Goal: Task Accomplishment & Management: Use online tool/utility

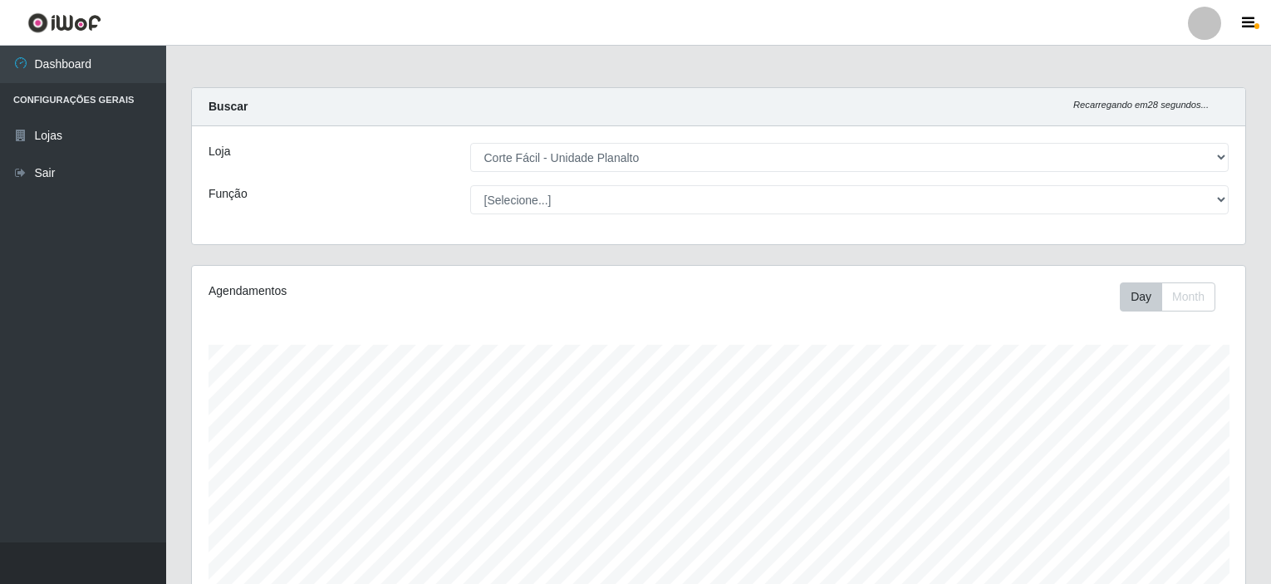
select select "202"
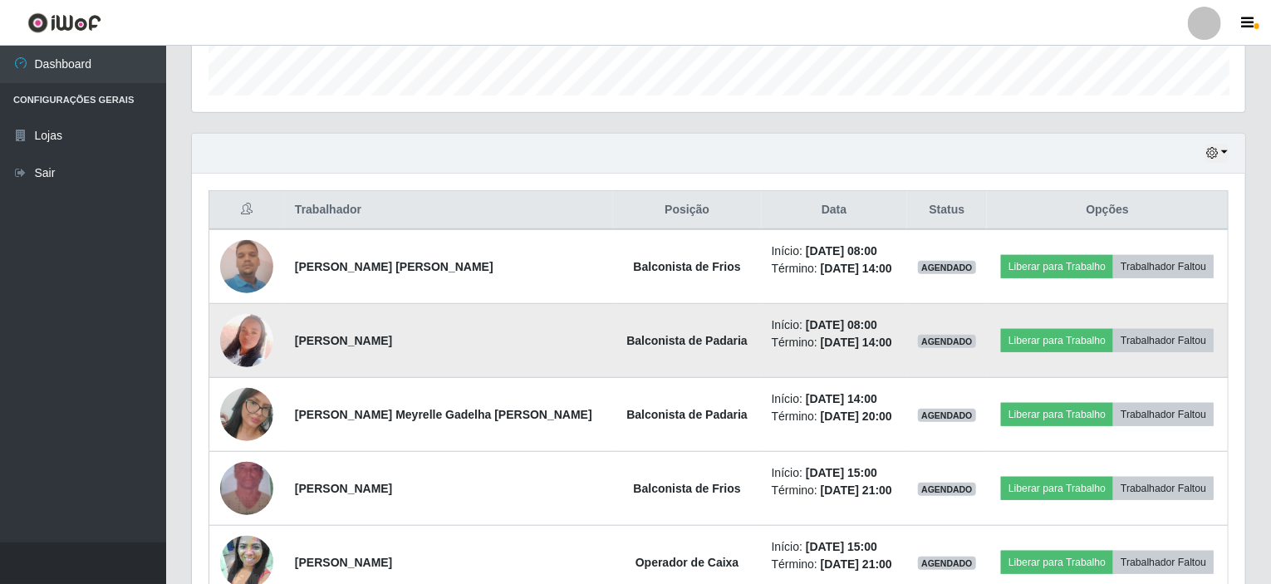
scroll to position [345, 1054]
click at [249, 345] on img at bounding box center [246, 340] width 53 height 95
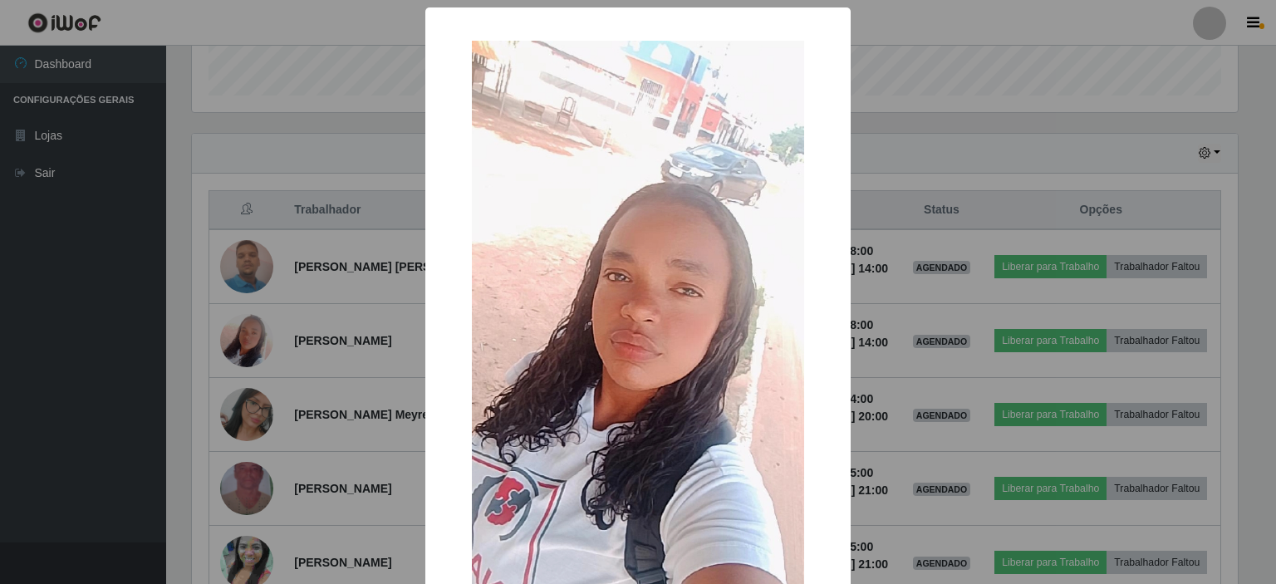
click at [236, 409] on div "× OK Cancel" at bounding box center [638, 292] width 1276 height 584
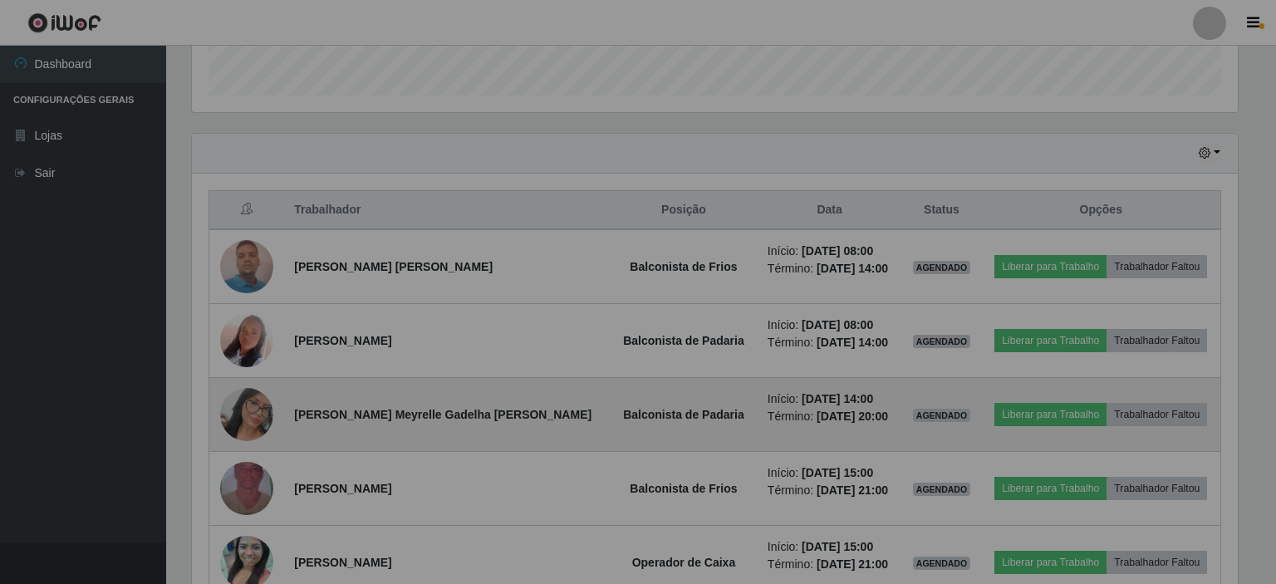
scroll to position [345, 1054]
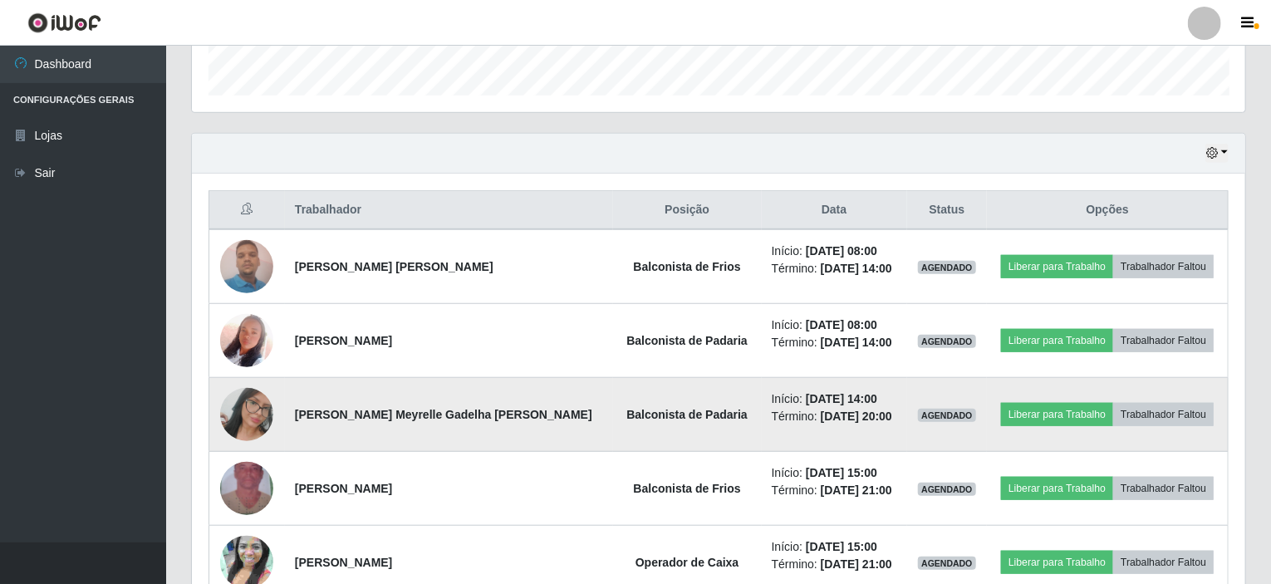
click at [248, 406] on img at bounding box center [246, 414] width 53 height 95
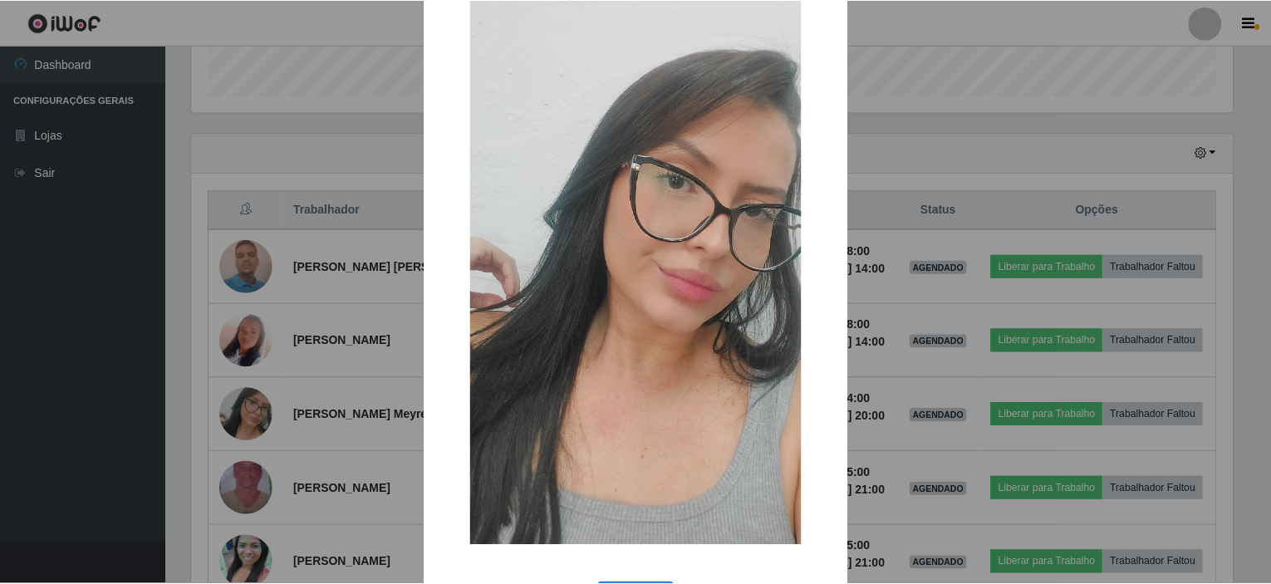
scroll to position [152, 0]
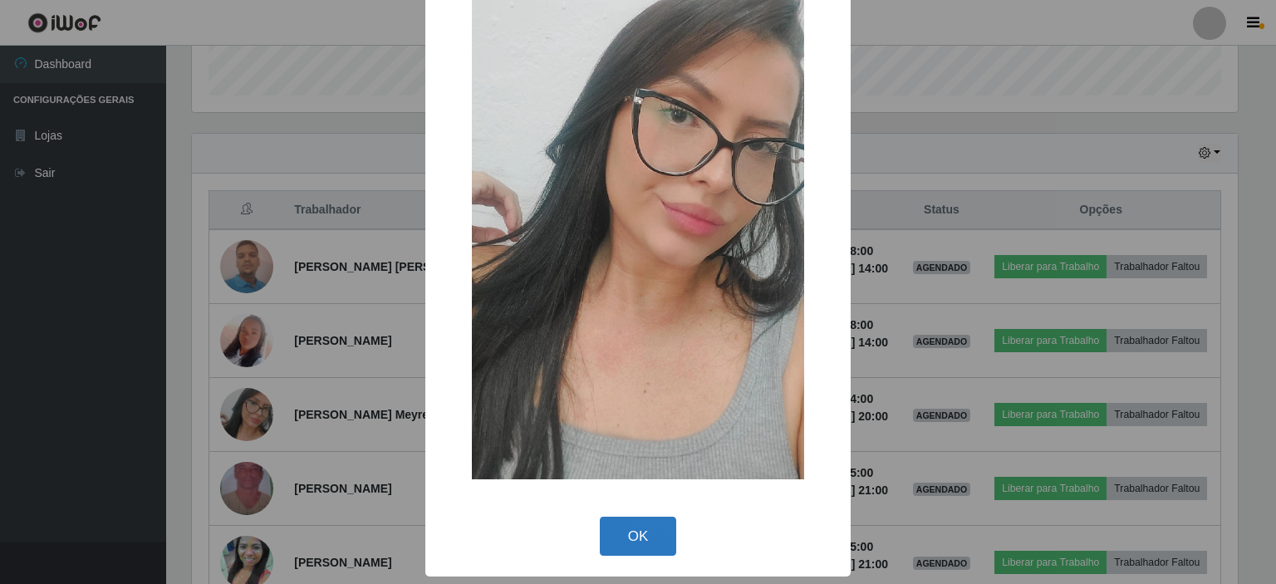
click at [615, 536] on button "OK" at bounding box center [638, 536] width 77 height 39
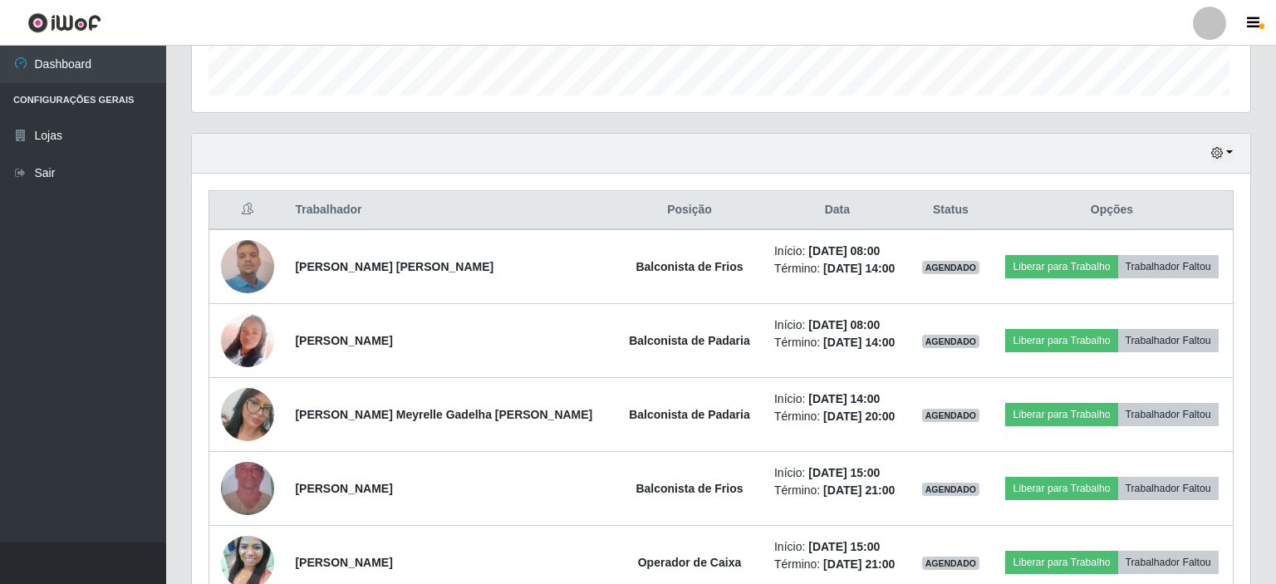
scroll to position [345, 1054]
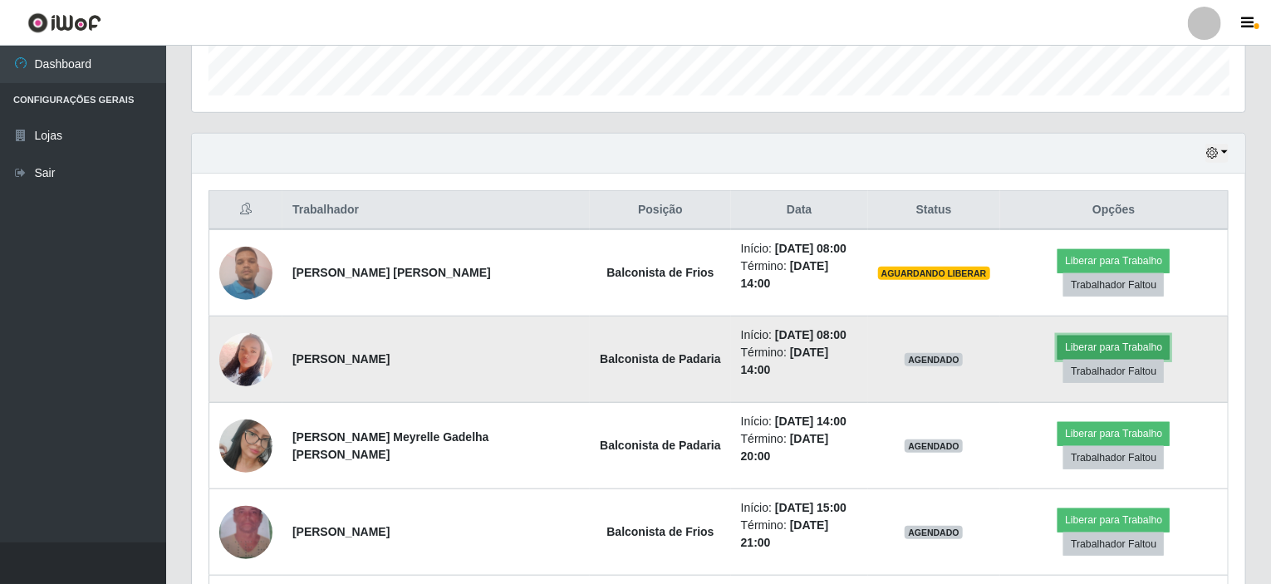
click at [1058, 336] on button "Liberar para Trabalho" at bounding box center [1114, 347] width 112 height 23
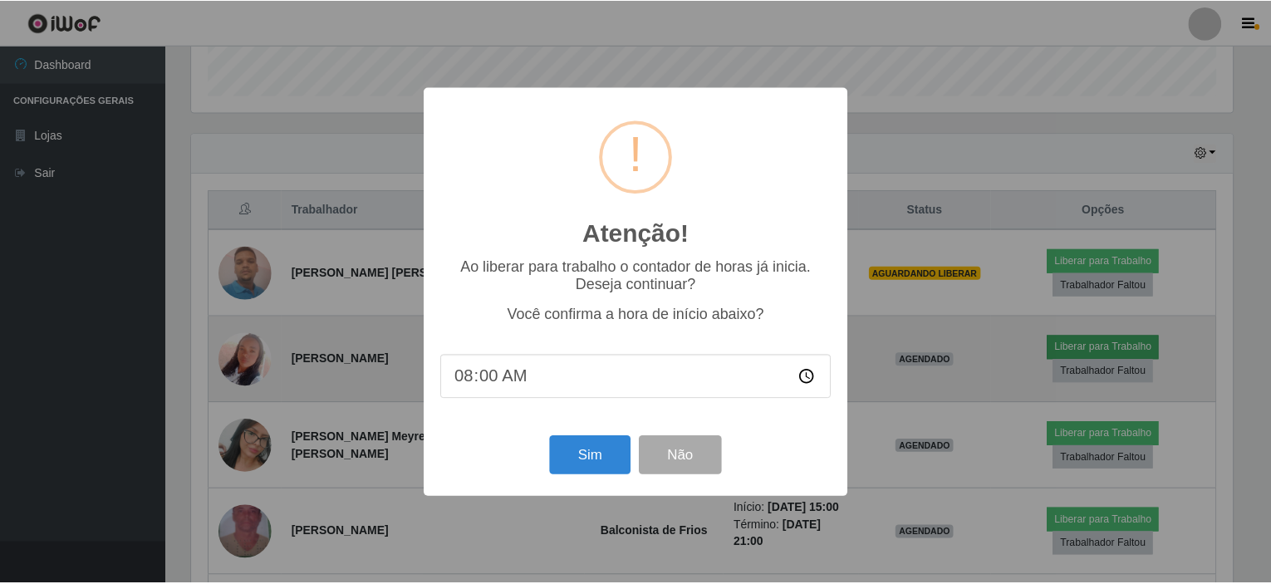
scroll to position [345, 1047]
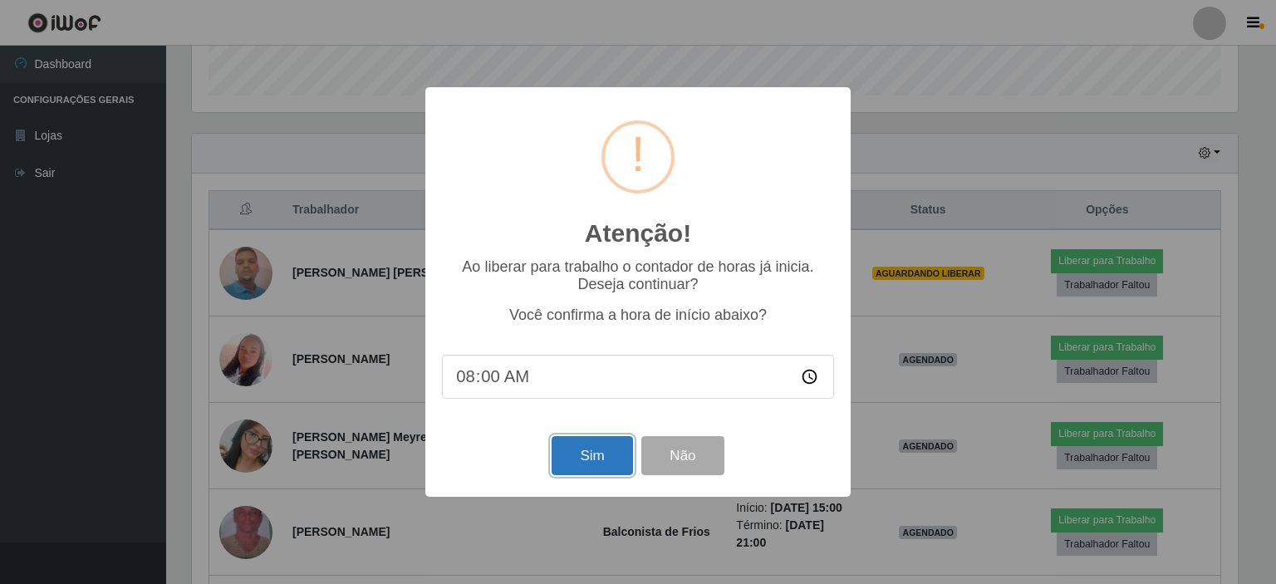
click at [587, 455] on button "Sim" at bounding box center [592, 455] width 81 height 39
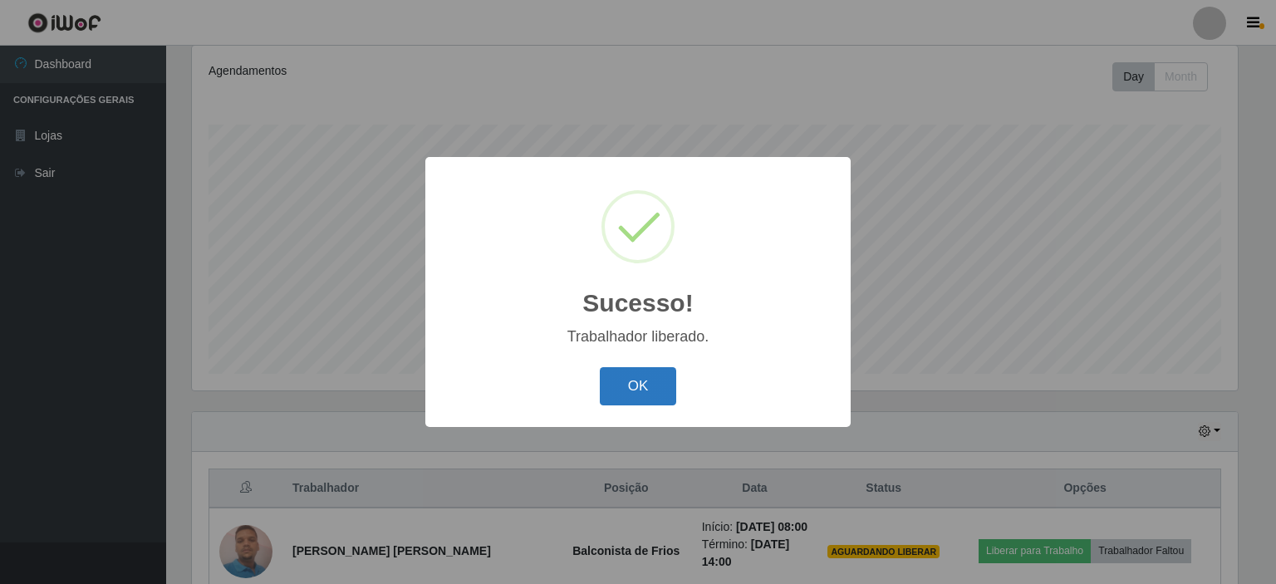
click at [640, 386] on button "OK" at bounding box center [638, 386] width 77 height 39
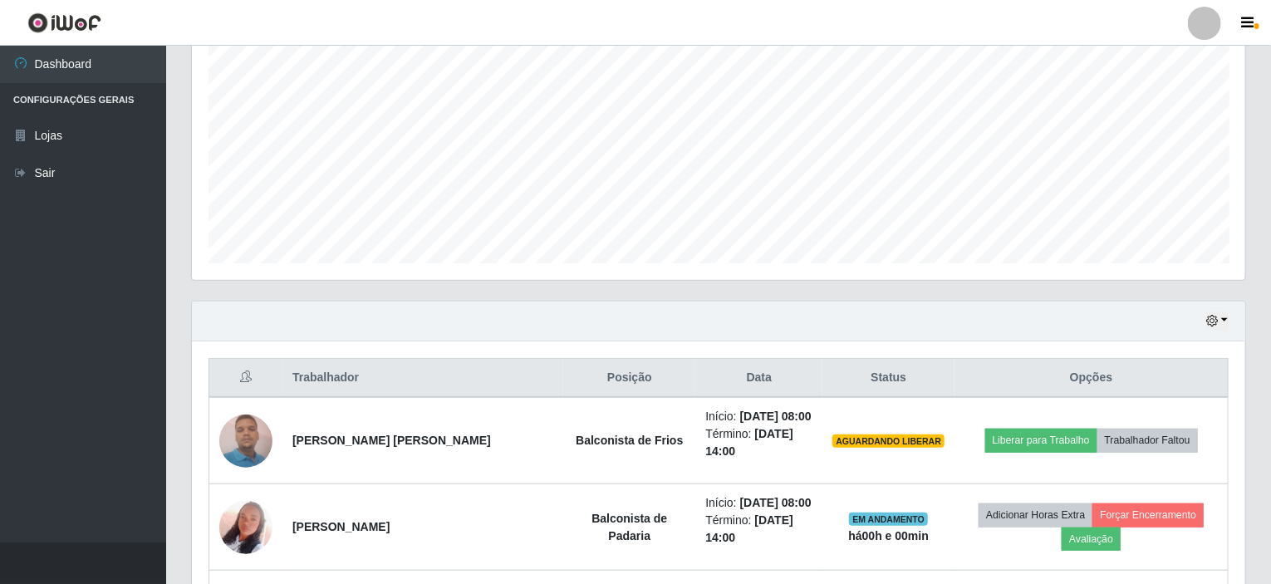
scroll to position [470, 0]
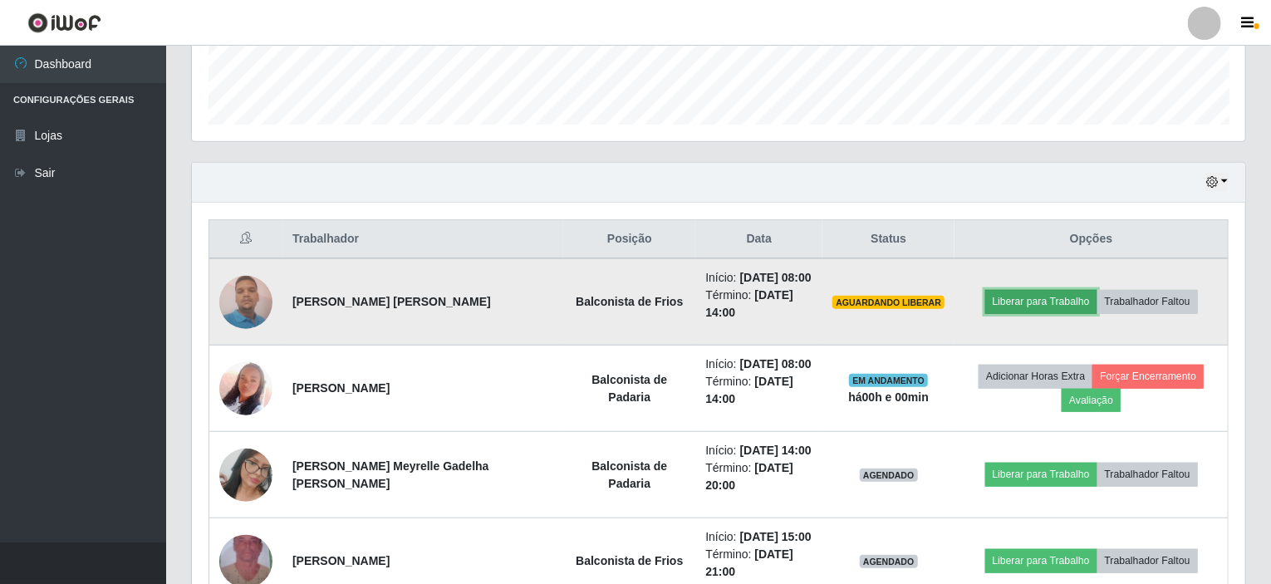
click at [1015, 291] on button "Liberar para Trabalho" at bounding box center [1042, 301] width 112 height 23
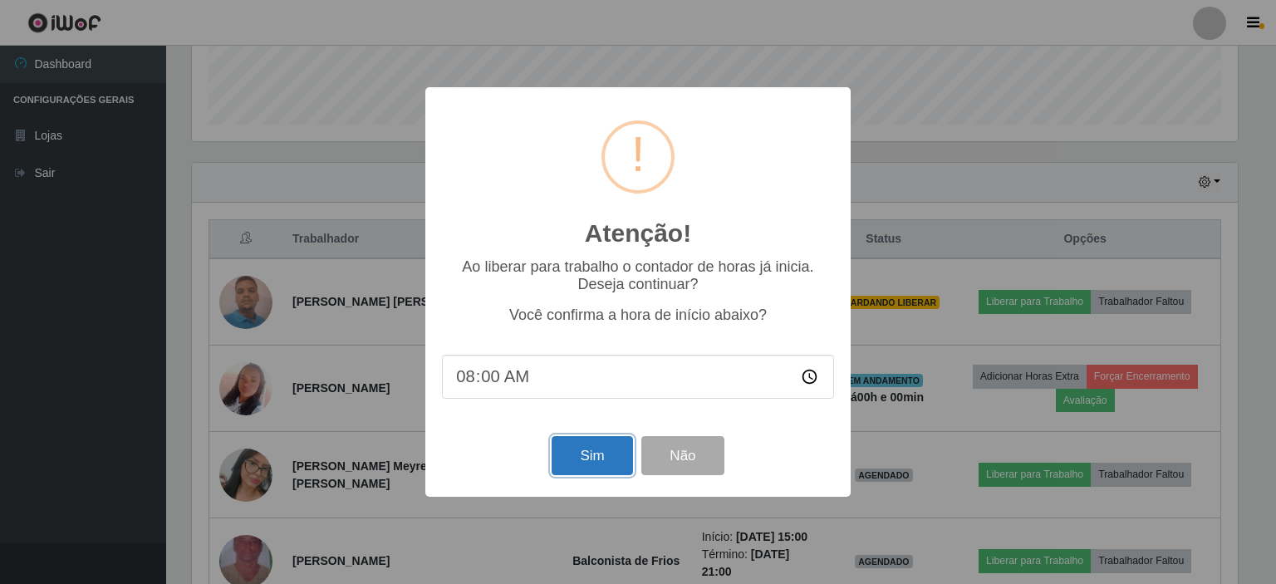
click at [583, 461] on button "Sim" at bounding box center [592, 455] width 81 height 39
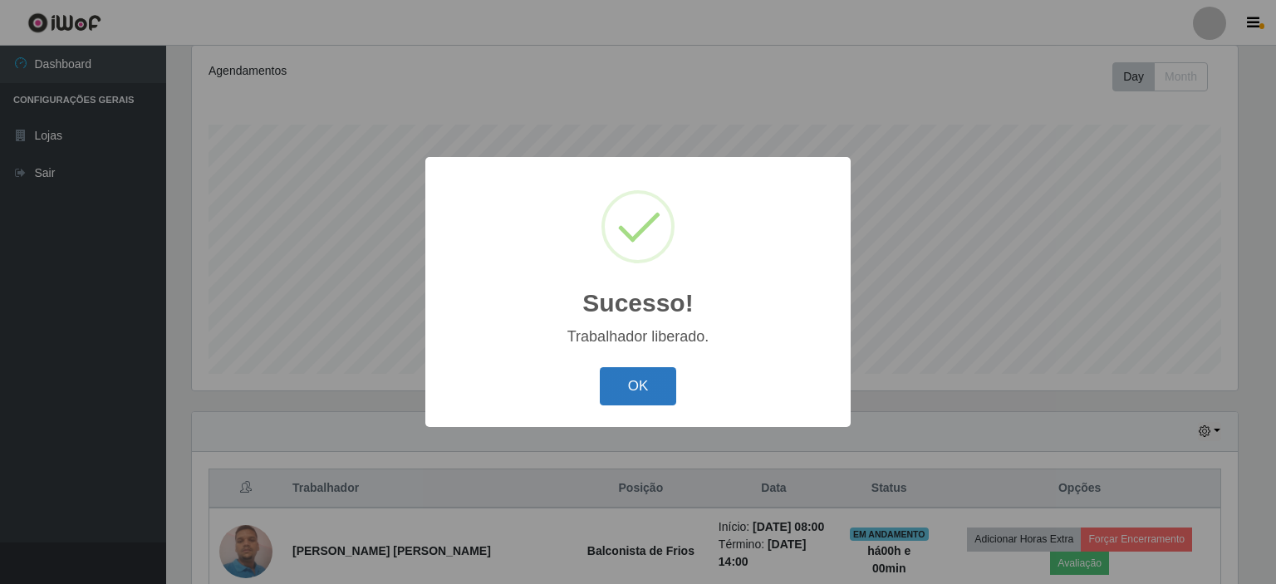
click at [637, 386] on button "OK" at bounding box center [638, 386] width 77 height 39
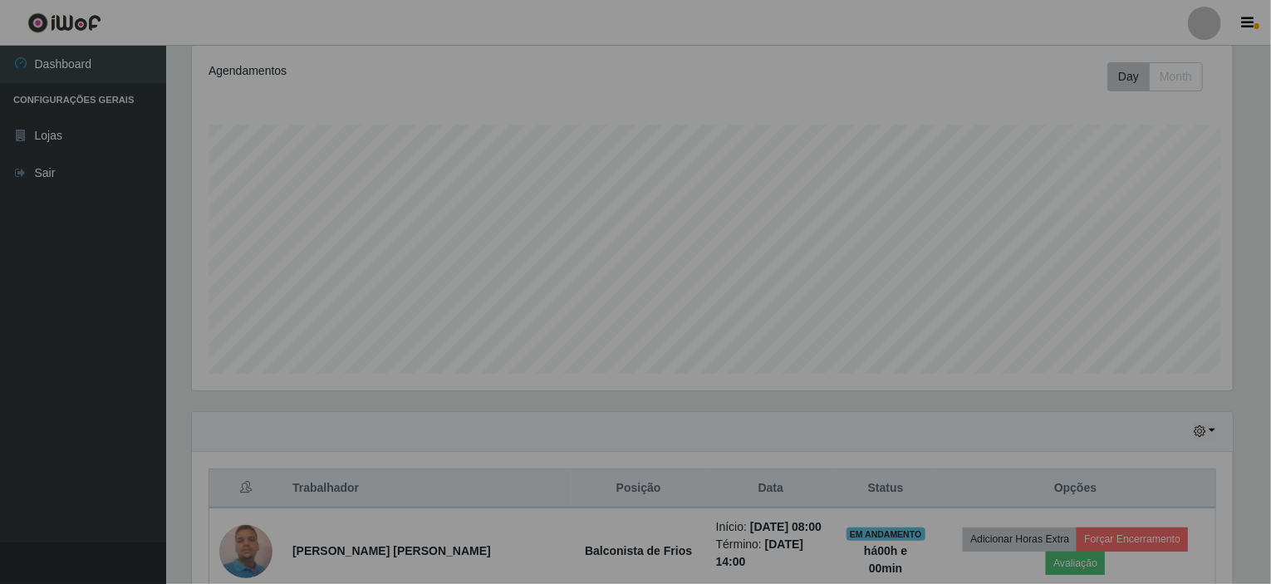
scroll to position [345, 1054]
